Goal: Task Accomplishment & Management: Manage account settings

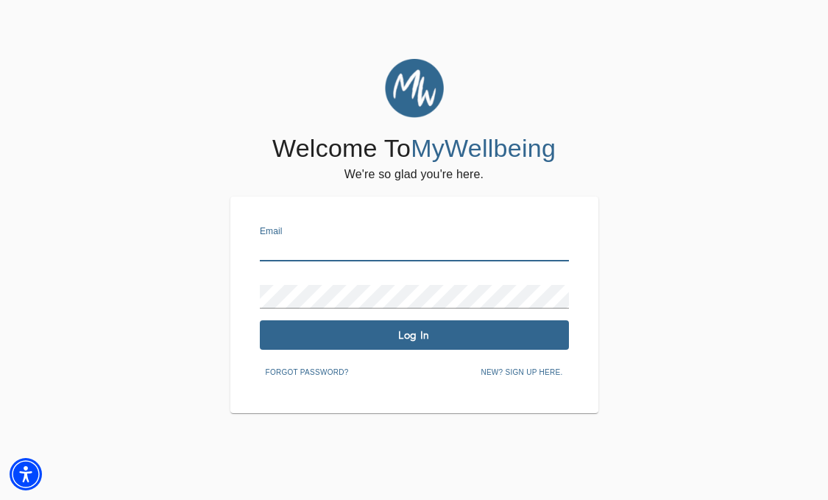
click at [450, 249] on input "text" at bounding box center [414, 250] width 309 height 24
type input "[EMAIL_ADDRESS][PERSON_NAME][DOMAIN_NAME]"
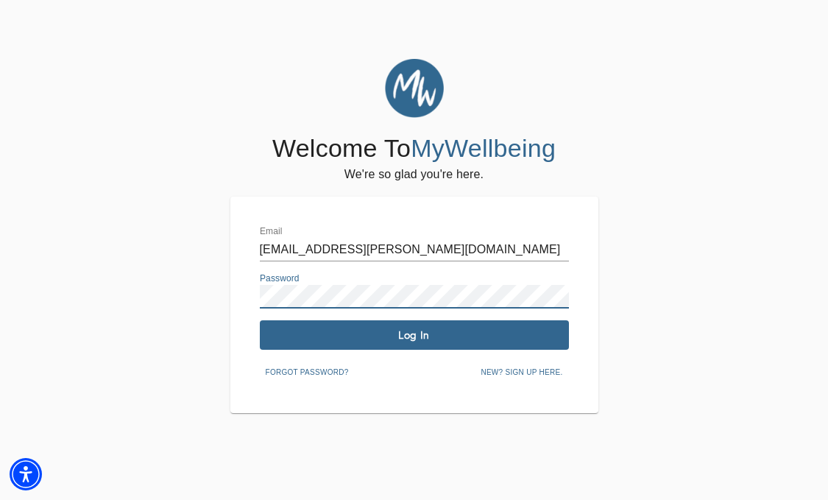
click at [461, 344] on button "Log In" at bounding box center [414, 334] width 309 height 29
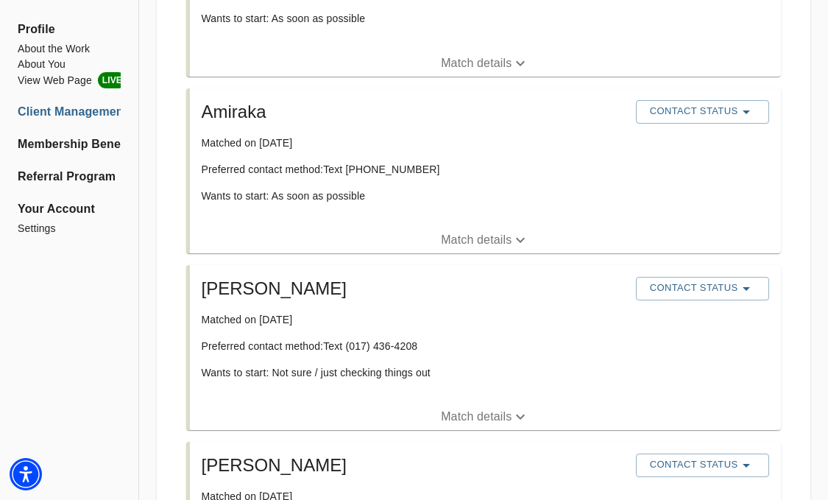
scroll to position [1631, 0]
click at [93, 86] on li "View Web Page LIVE" at bounding box center [69, 80] width 103 height 16
click at [55, 63] on li "About You" at bounding box center [69, 64] width 103 height 15
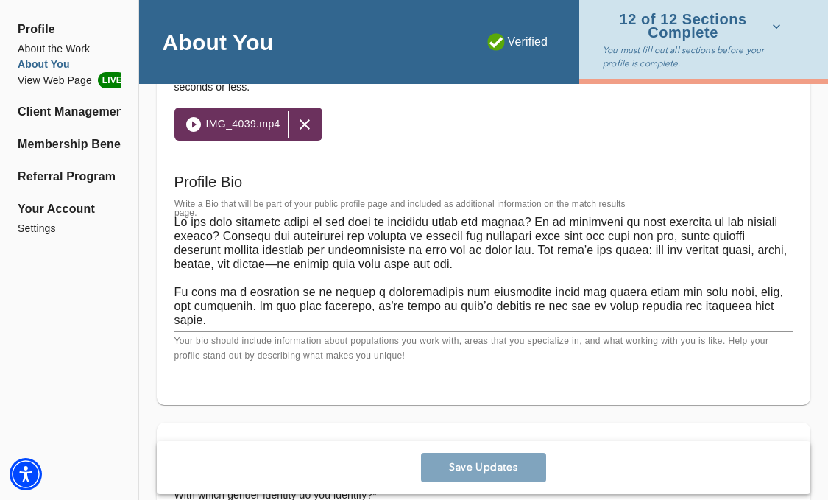
scroll to position [1024, 0]
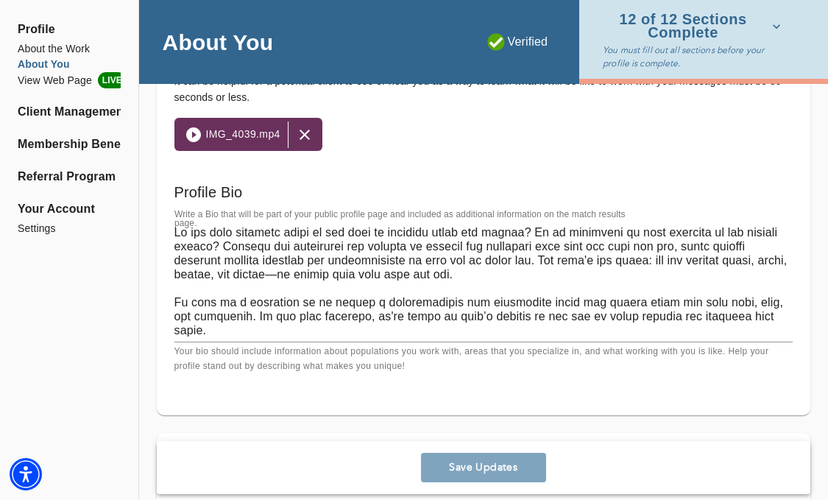
click at [485, 285] on textarea at bounding box center [483, 281] width 618 height 112
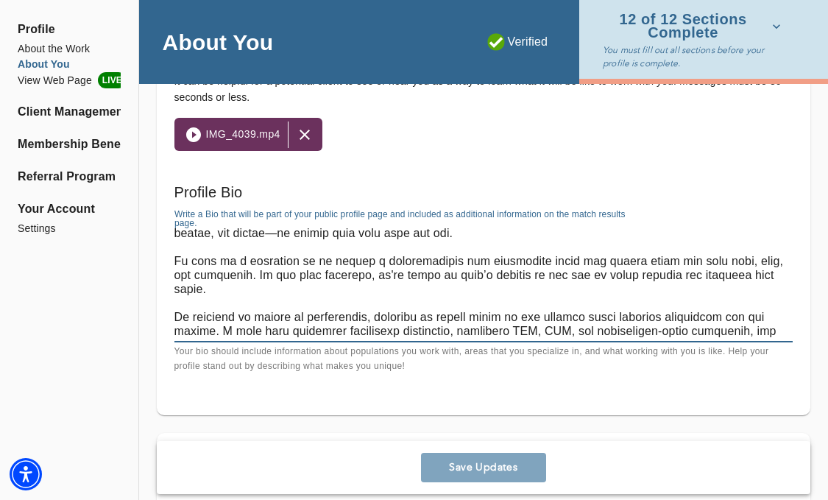
scroll to position [42, 0]
click at [629, 298] on textarea at bounding box center [483, 281] width 618 height 112
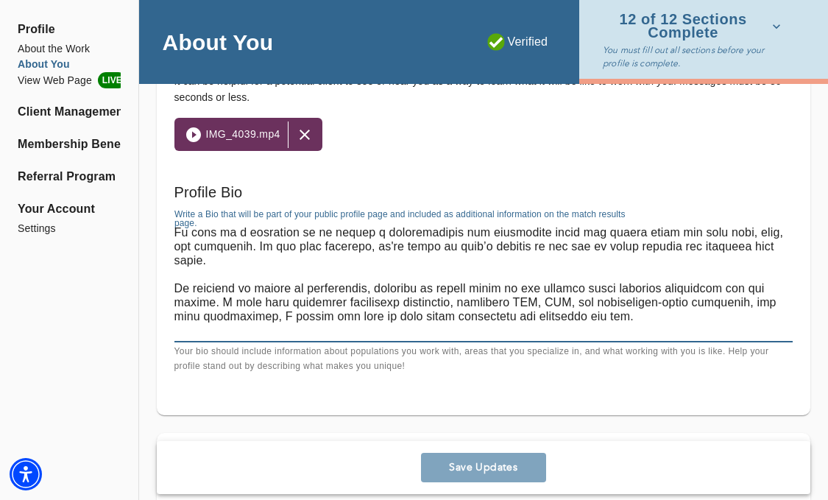
scroll to position [84, 0]
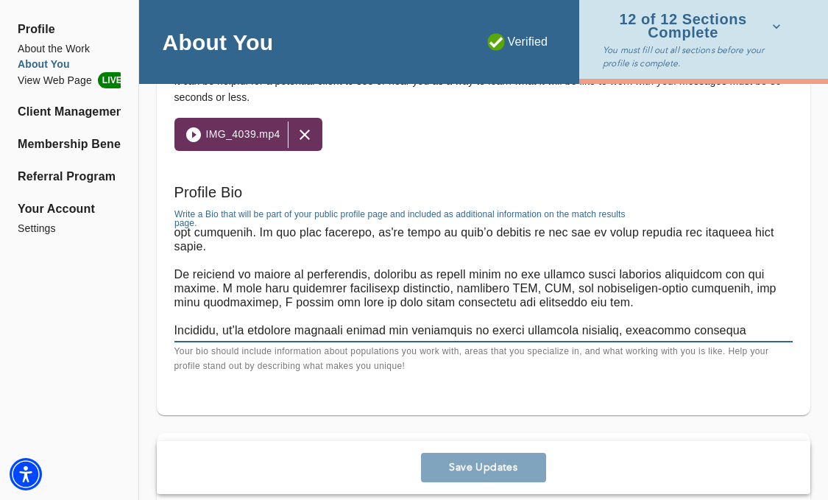
click at [595, 308] on textarea at bounding box center [483, 281] width 618 height 112
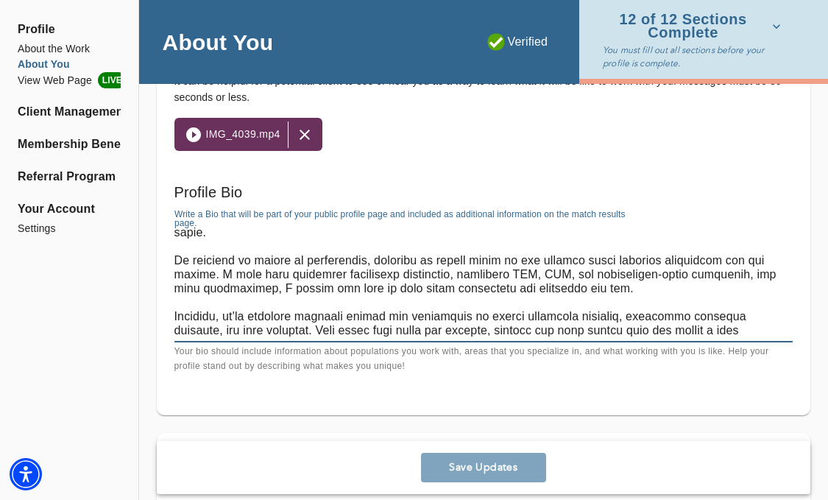
click at [246, 275] on textarea at bounding box center [483, 281] width 618 height 112
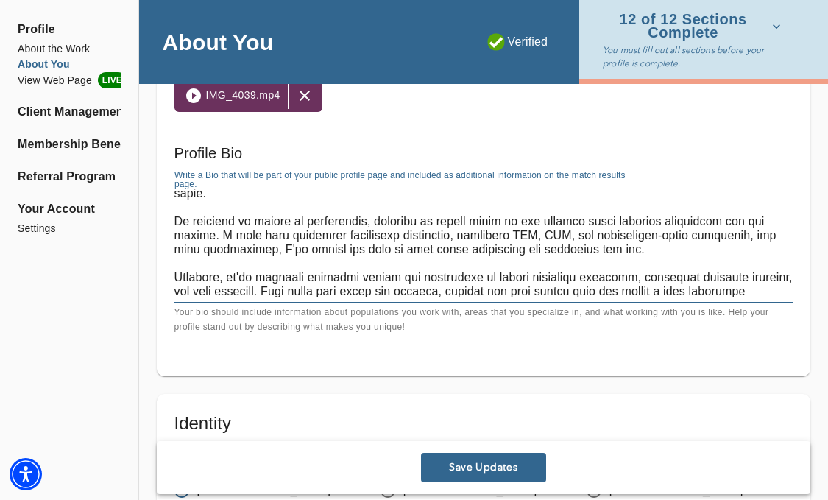
scroll to position [1068, 0]
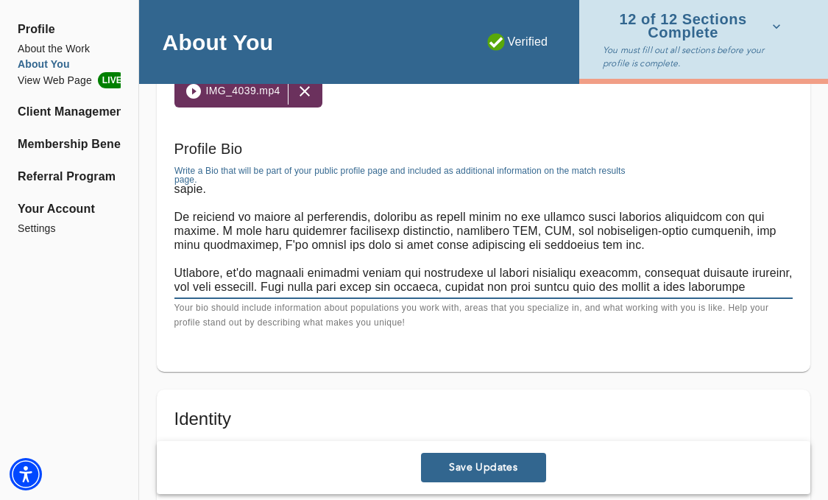
click at [358, 274] on textarea at bounding box center [483, 238] width 618 height 112
click at [442, 276] on textarea at bounding box center [483, 238] width 618 height 112
click at [338, 270] on textarea at bounding box center [483, 238] width 618 height 112
type textarea "Lo ips dolo sitametc adipi el sed doei te incididu utlab etd magnaa? En ad mini…"
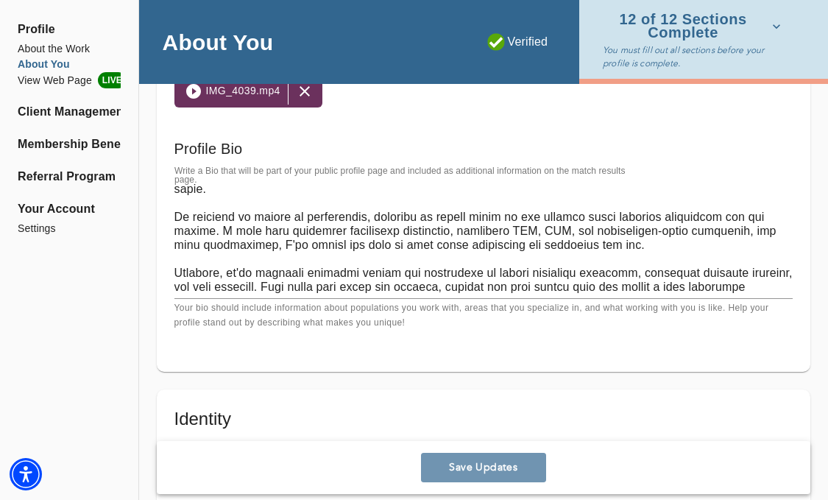
click at [483, 469] on span "Save Updates" at bounding box center [483, 468] width 113 height 14
